Goal: Information Seeking & Learning: Find contact information

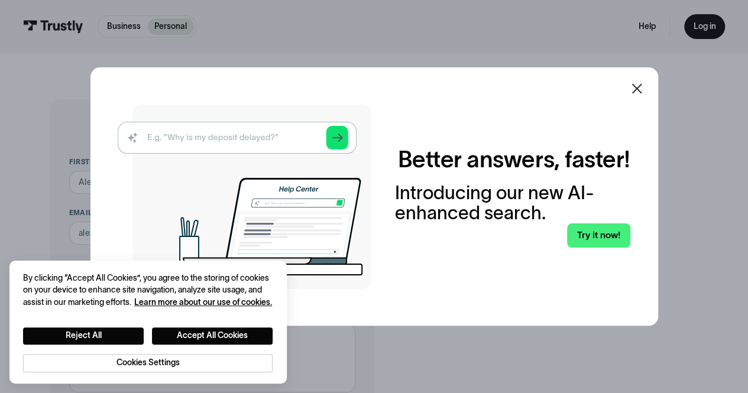
click at [643, 89] on icon at bounding box center [637, 89] width 14 height 14
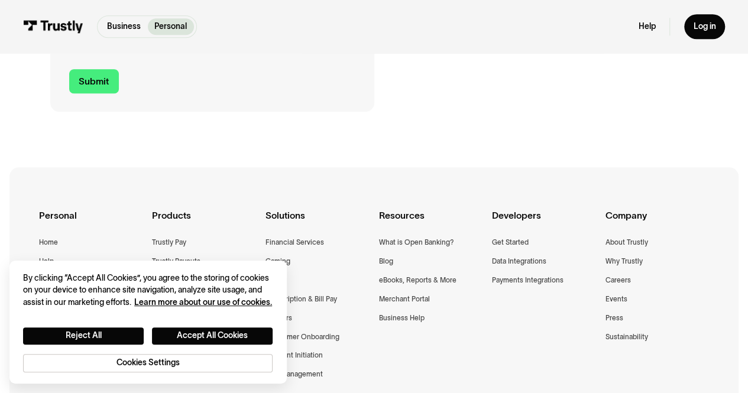
scroll to position [651, 0]
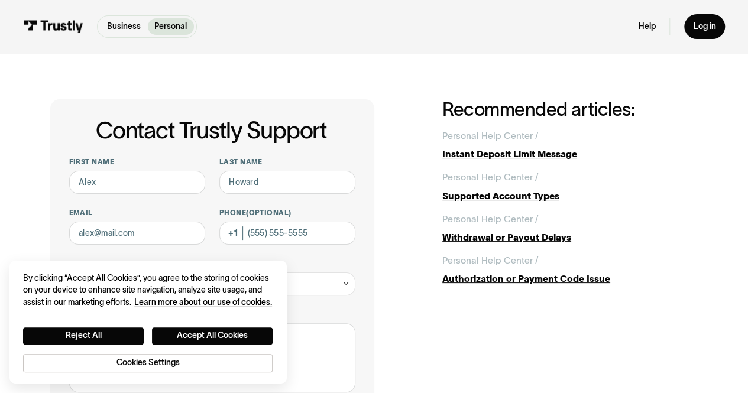
click at [551, 41] on div "Business Personal Business Personal Help Log in Business Personal Help Log in" at bounding box center [374, 26] width 702 height 53
